Goal: Task Accomplishment & Management: Manage account settings

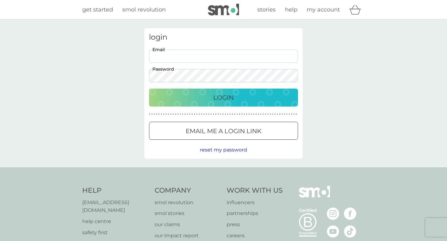
click at [184, 56] on input "Email" at bounding box center [223, 56] width 149 height 13
type input "[EMAIL_ADDRESS][DOMAIN_NAME]"
click at [206, 100] on div "Login" at bounding box center [223, 98] width 136 height 10
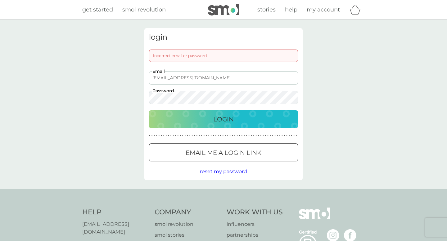
click at [219, 119] on p "Login" at bounding box center [223, 119] width 20 height 10
click at [223, 118] on p "Login" at bounding box center [223, 119] width 20 height 10
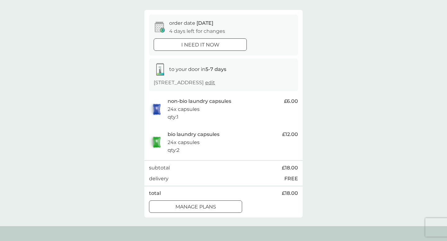
scroll to position [47, 0]
click at [185, 154] on div "bio laundry capsules 24x capsules qty : 2 £12.00" at bounding box center [223, 142] width 149 height 30
click at [184, 154] on div "bio laundry capsules 24x capsules qty : 2" at bounding box center [222, 143] width 111 height 24
click at [183, 150] on div "bio laundry capsules 24x capsules qty : 2" at bounding box center [222, 143] width 111 height 24
click at [208, 46] on div at bounding box center [200, 45] width 22 height 7
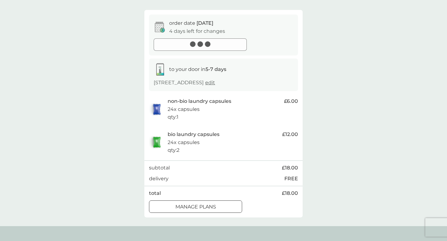
click at [214, 204] on p "manage plans" at bounding box center [195, 207] width 41 height 8
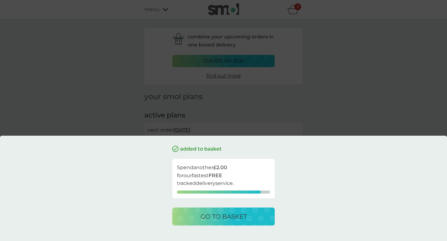
click at [271, 109] on div "added to basket Spend another £2.00 for our fastest FREE tracked delivery servi…" at bounding box center [223, 120] width 447 height 241
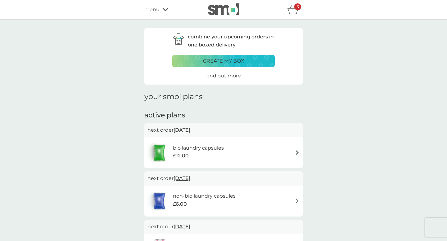
click at [188, 131] on span "13 Sep 2025" at bounding box center [181, 130] width 17 height 12
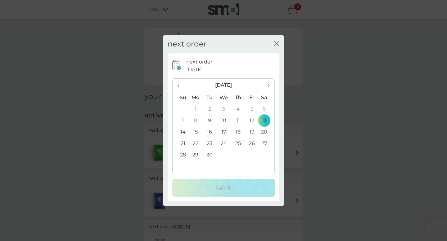
click at [209, 120] on td "9" at bounding box center [210, 120] width 14 height 11
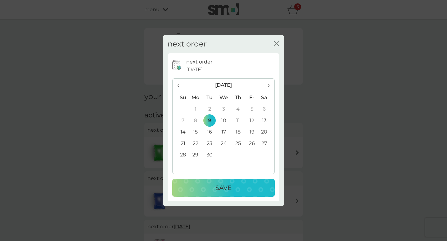
click at [223, 187] on p "Save" at bounding box center [223, 188] width 16 height 10
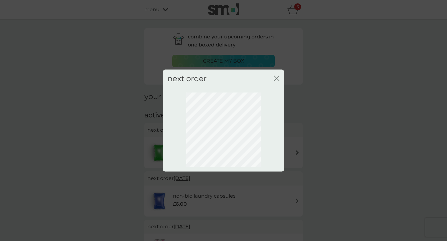
click at [277, 77] on icon "close" at bounding box center [277, 79] width 6 height 6
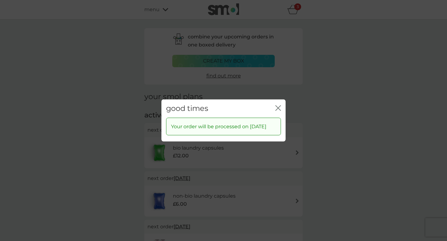
click at [278, 204] on div "good times close Your order will be processed on 9 Sep 2025" at bounding box center [223, 120] width 447 height 241
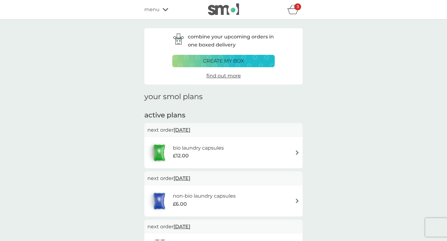
click at [189, 131] on span "9 Sep 2025" at bounding box center [181, 130] width 17 height 12
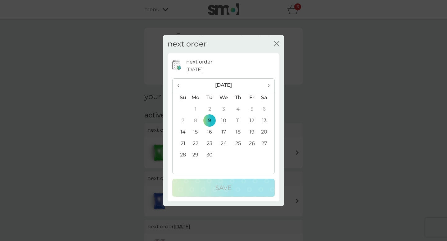
click at [277, 43] on icon "close" at bounding box center [277, 43] width 2 height 5
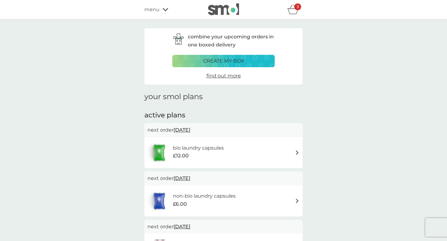
click at [190, 178] on span "13 Sep 2025" at bounding box center [181, 178] width 17 height 12
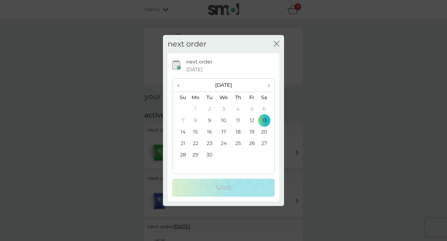
click at [210, 119] on td "9" at bounding box center [210, 120] width 14 height 11
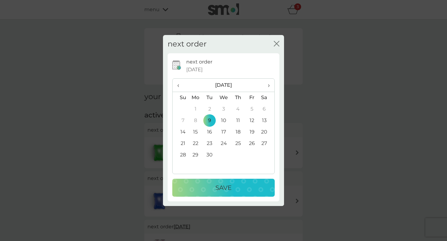
click at [224, 187] on p "Save" at bounding box center [223, 188] width 16 height 10
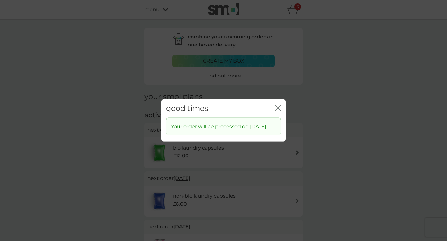
click at [279, 105] on icon "close" at bounding box center [278, 108] width 6 height 6
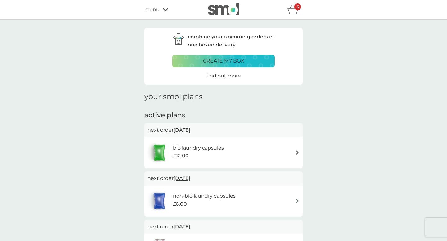
click at [229, 60] on p "create my box" at bounding box center [223, 61] width 41 height 8
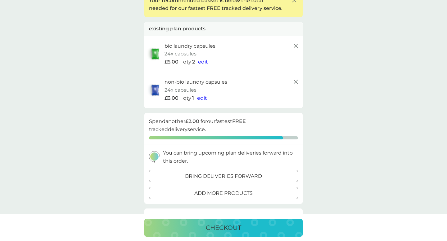
scroll to position [50, 0]
click at [200, 98] on span "edit" at bounding box center [202, 98] width 10 height 6
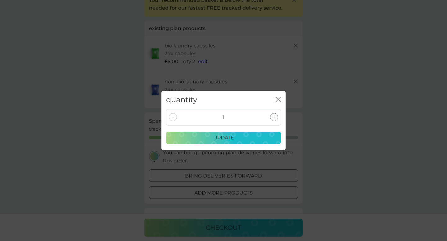
click at [276, 117] on div at bounding box center [274, 117] width 8 height 8
click at [238, 138] on div "update" at bounding box center [223, 138] width 107 height 8
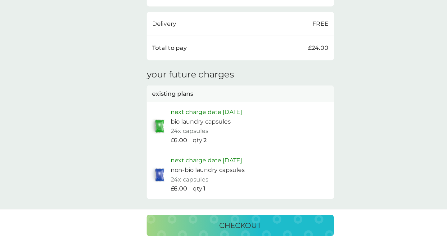
scroll to position [206, 0]
click at [203, 132] on p "next charge date 7th Nov 2025" at bounding box center [194, 131] width 60 height 8
click at [178, 115] on p "existing plans" at bounding box center [166, 116] width 35 height 8
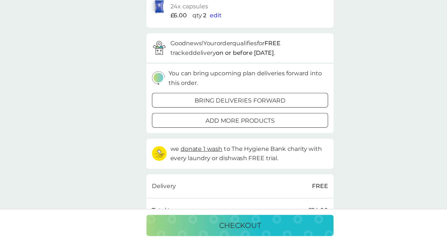
scroll to position [108, 0]
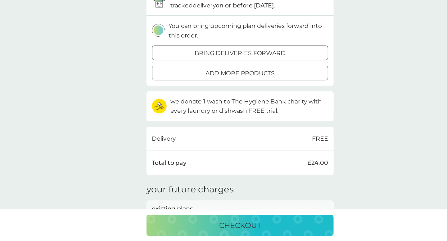
click at [243, 82] on p "bring deliveries forward" at bounding box center [223, 82] width 77 height 8
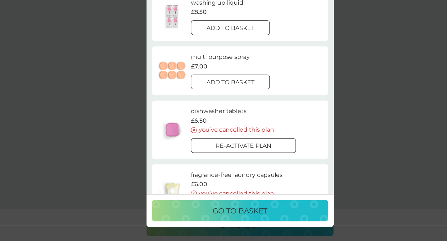
scroll to position [0, 0]
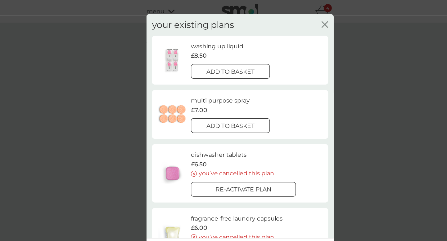
click at [296, 20] on icon "close" at bounding box center [295, 21] width 6 height 6
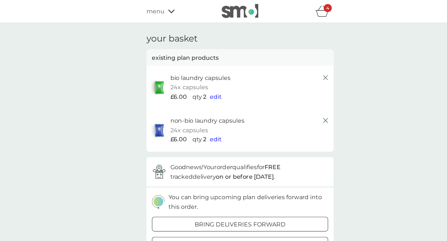
click at [166, 10] on icon at bounding box center [166, 9] width 6 height 3
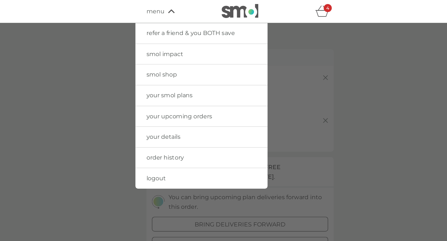
click at [175, 98] on span "your upcoming orders" at bounding box center [172, 99] width 56 height 6
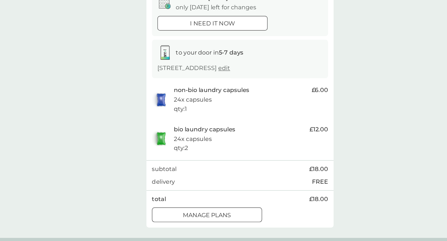
scroll to position [35, 0]
click at [200, 218] on div at bounding box center [195, 219] width 22 height 7
